Goal: Task Accomplishment & Management: Manage account settings

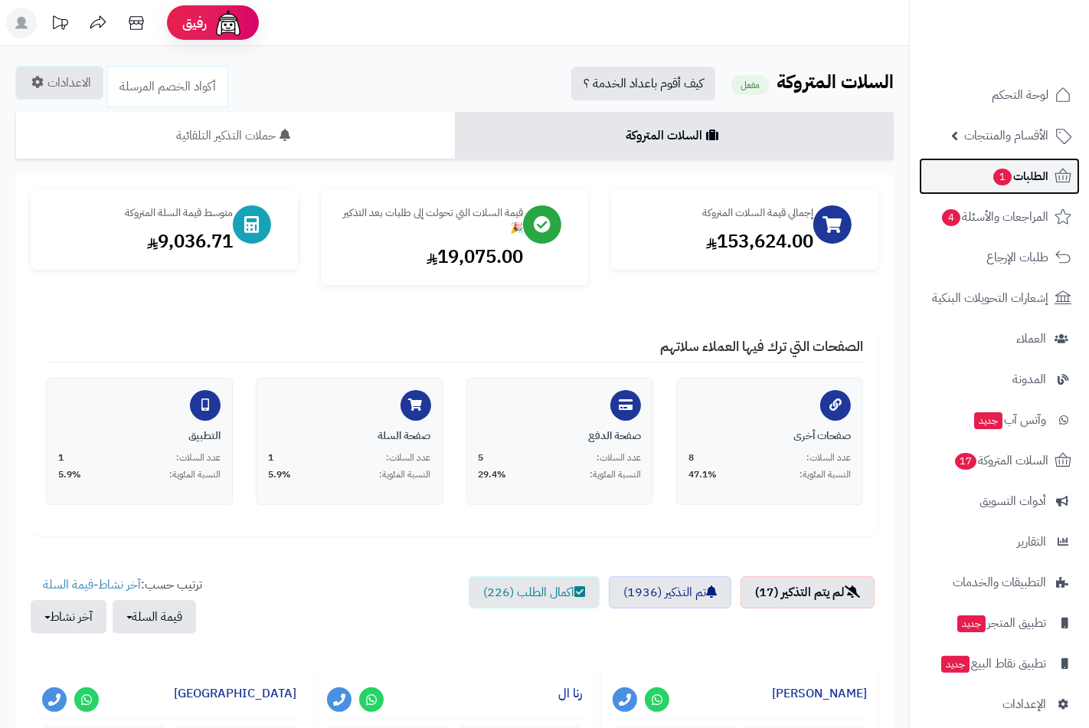
click at [1023, 165] on span "الطلبات 1" at bounding box center [1020, 175] width 57 height 21
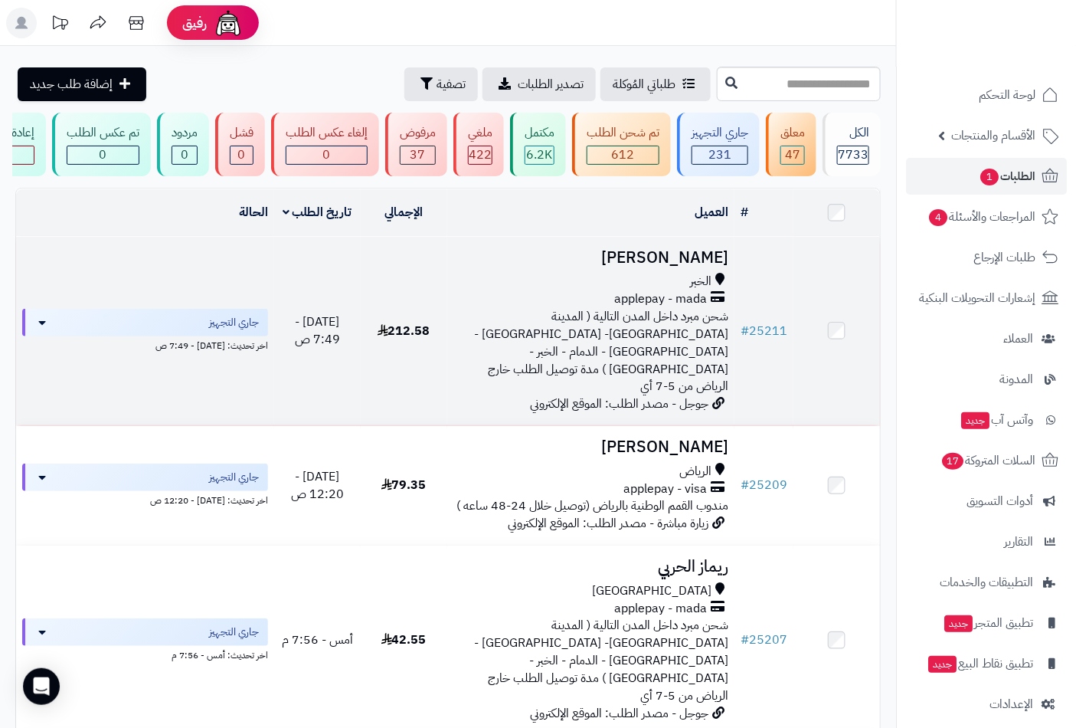
click at [695, 308] on span "applepay - mada" at bounding box center [660, 299] width 93 height 18
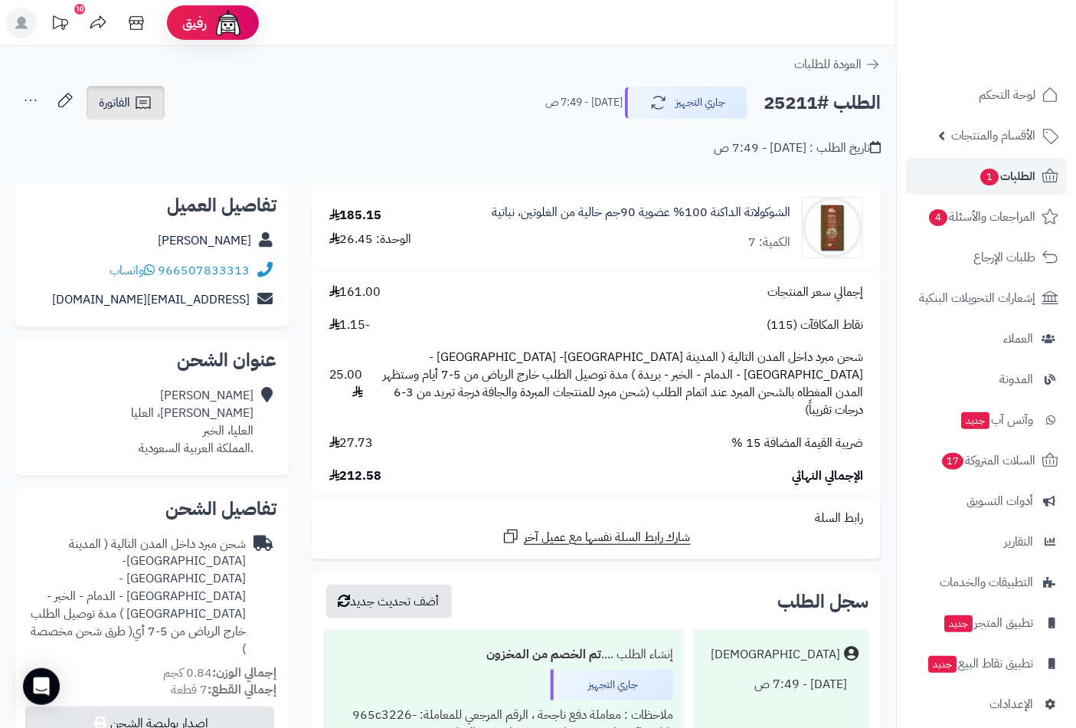
click at [131, 105] on link "الفاتورة" at bounding box center [126, 103] width 78 height 34
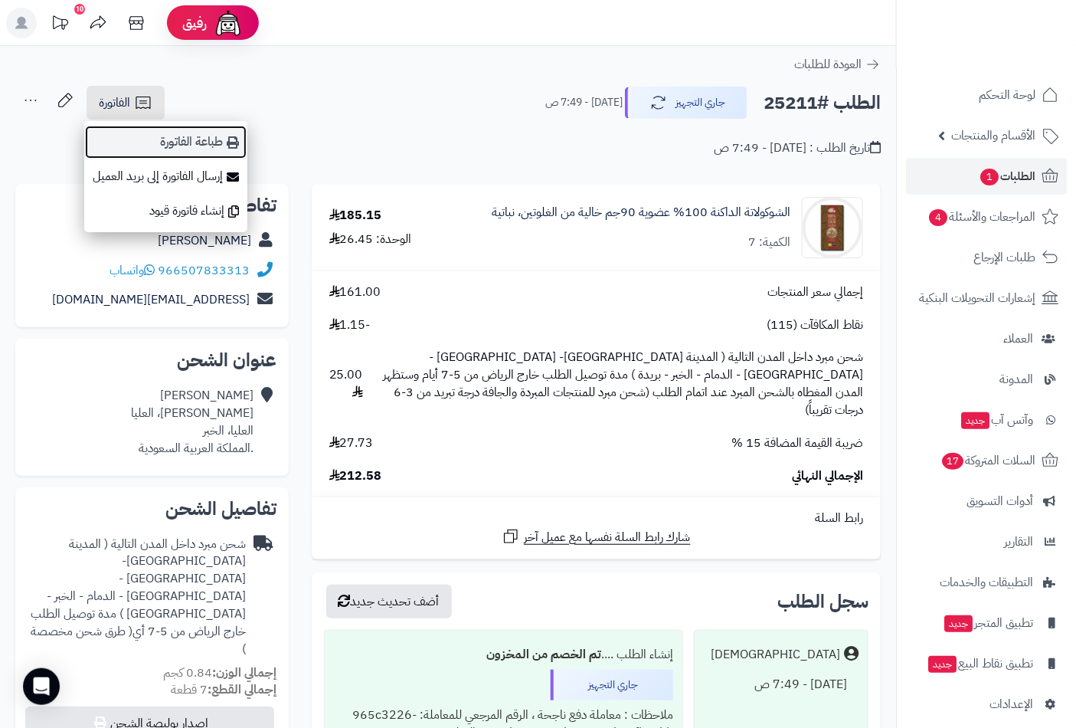
click at [225, 136] on link "طباعة الفاتورة" at bounding box center [165, 142] width 163 height 34
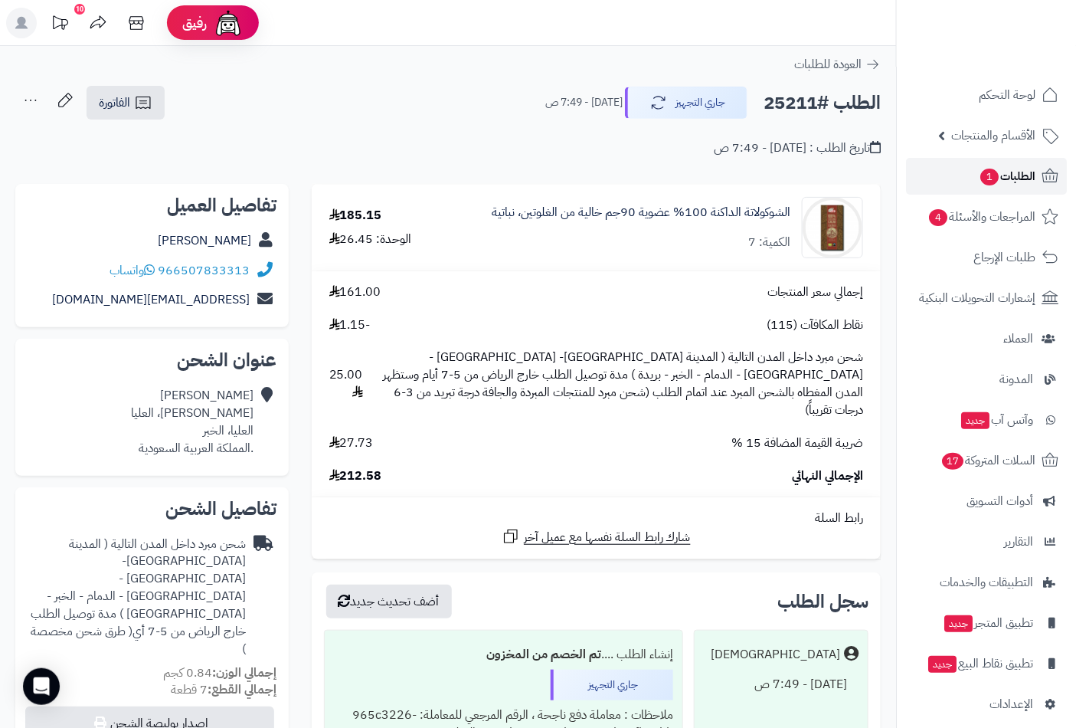
click at [1027, 176] on span "الطلبات 1" at bounding box center [1007, 175] width 57 height 21
